Goal: Task Accomplishment & Management: Complete application form

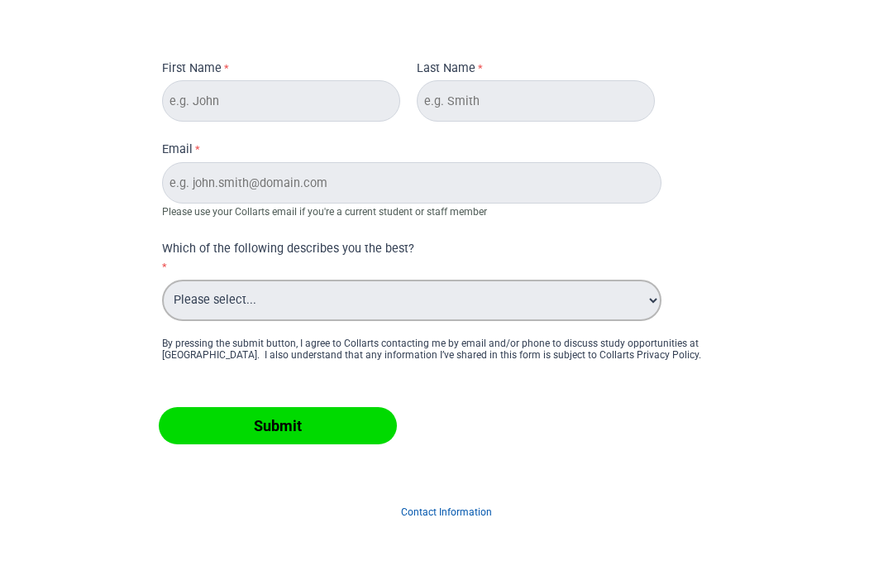
click at [553, 312] on select "Please select... Alumni Collarts Staff Current Collarts Student International P…" at bounding box center [411, 299] width 499 height 41
click at [565, 188] on input "Email" at bounding box center [411, 182] width 499 height 41
click at [516, 188] on input "Email" at bounding box center [411, 182] width 499 height 41
click at [593, 170] on input "Email" at bounding box center [411, 182] width 499 height 41
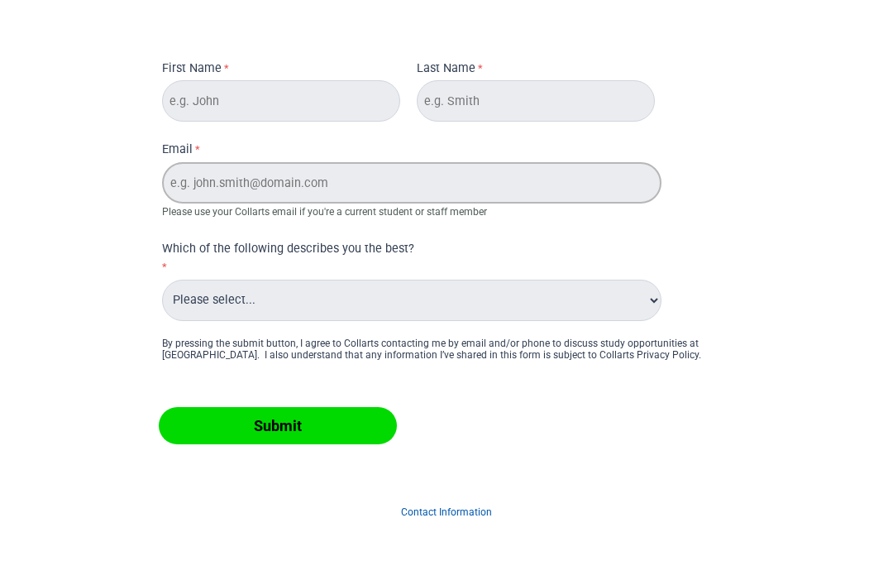
click at [592, 170] on input "Email" at bounding box center [411, 182] width 499 height 41
click at [277, 425] on input "Submit" at bounding box center [278, 425] width 238 height 37
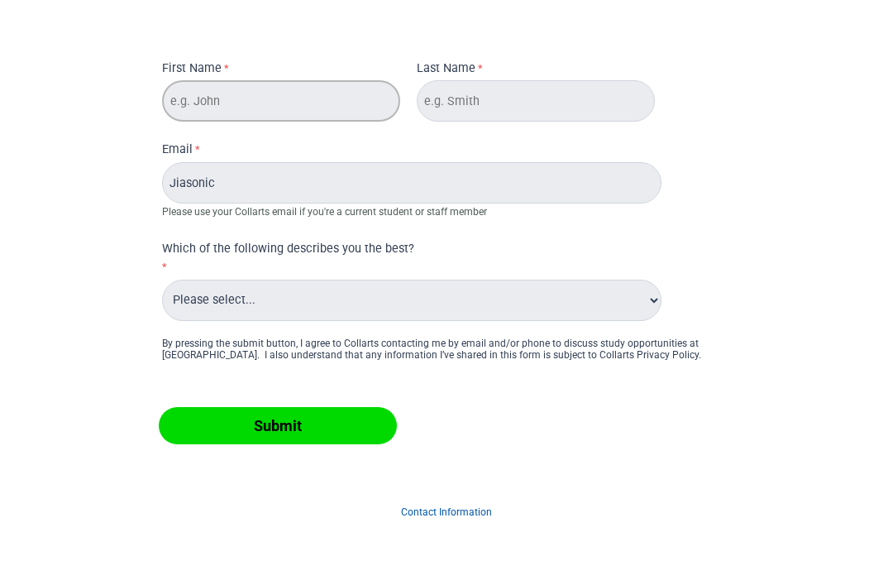
click at [277, 425] on input "Submit" at bounding box center [278, 425] width 238 height 37
click at [253, 201] on input "Jiasonic" at bounding box center [411, 182] width 499 height 41
click at [261, 208] on span "Please use your Collarts email if you're a current student or staff member" at bounding box center [324, 212] width 325 height 12
click at [500, 177] on input "Jiasonic" at bounding box center [411, 182] width 499 height 41
type input "J"
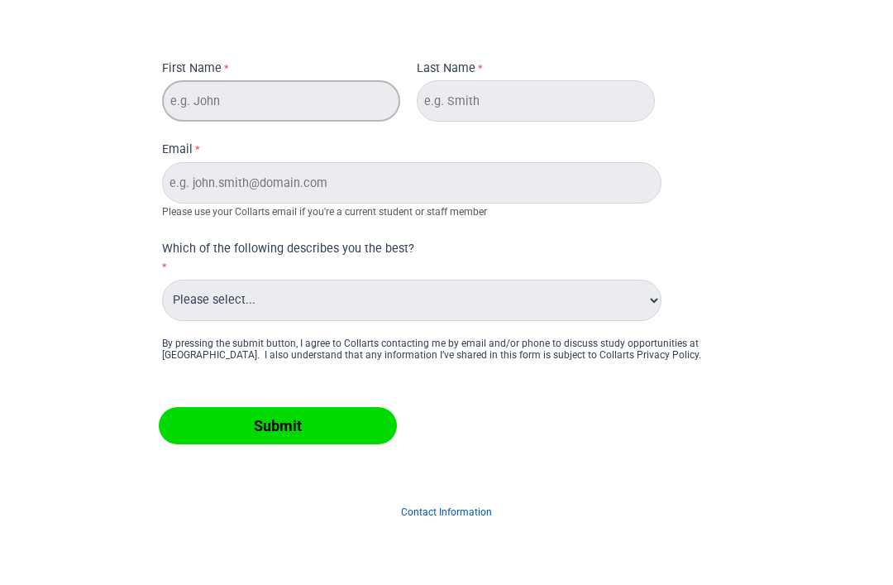
click at [279, 121] on input "First Name" at bounding box center [281, 100] width 238 height 41
type input "J"
type input "S"
type input "Jia"
click at [277, 425] on input "Submit" at bounding box center [278, 425] width 238 height 37
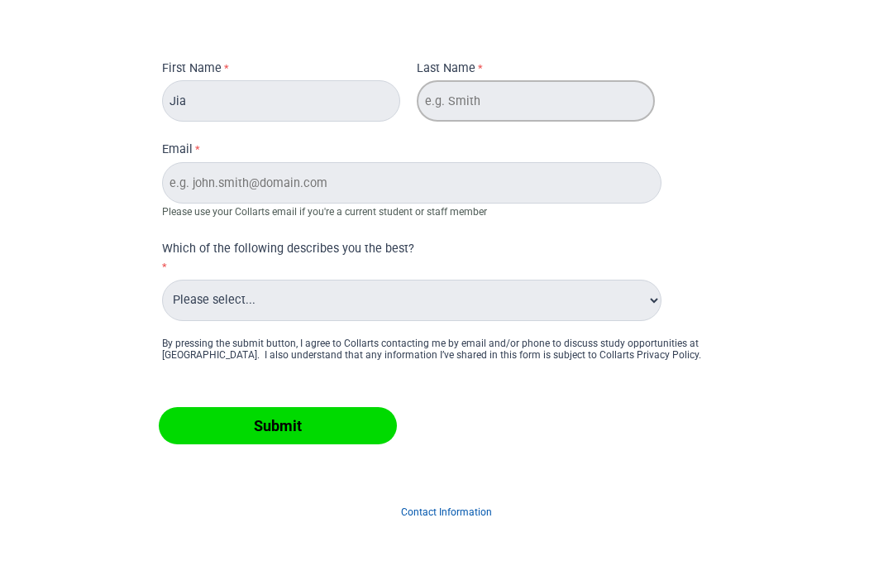
click at [277, 425] on input "Submit" at bounding box center [278, 425] width 238 height 37
type input "[PERSON_NAME]"
click at [277, 425] on input "Submit" at bounding box center [278, 425] width 238 height 37
type input "J"
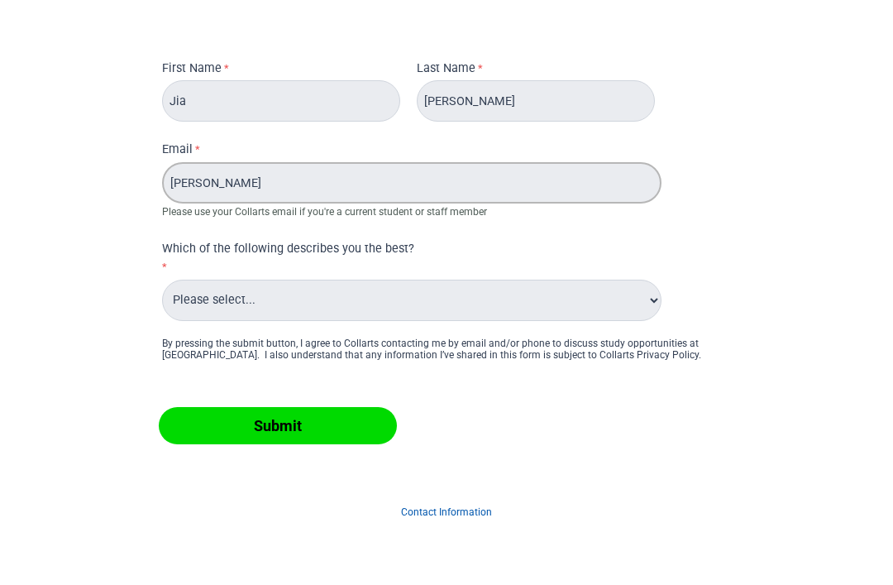
type input "[PERSON_NAME]"
click at [277, 425] on input "Submit" at bounding box center [278, 425] width 238 height 37
click at [446, 299] on select "Please select... Alumni Collarts Staff Current Collarts Student International P…" at bounding box center [411, 299] width 499 height 41
click at [337, 413] on input "Submit" at bounding box center [278, 425] width 238 height 37
click at [360, 429] on input "Submit" at bounding box center [278, 425] width 238 height 37
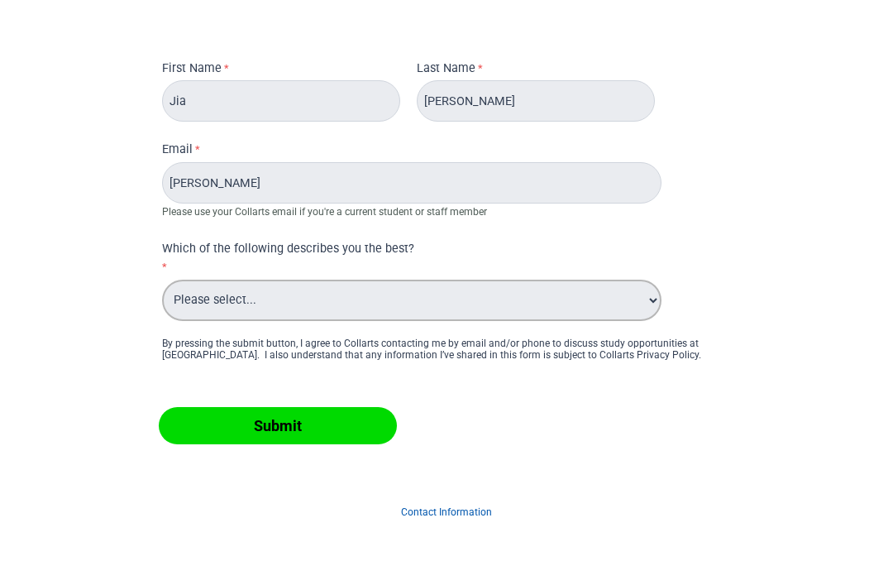
click at [518, 312] on select "Please select... Alumni Collarts Staff Current Collarts Student International P…" at bounding box center [411, 299] width 499 height 41
click at [575, 299] on select "Please select... Alumni Collarts Staff Current Collarts Student International P…" at bounding box center [411, 299] width 499 height 41
